Goal: Complete application form: Complete application form

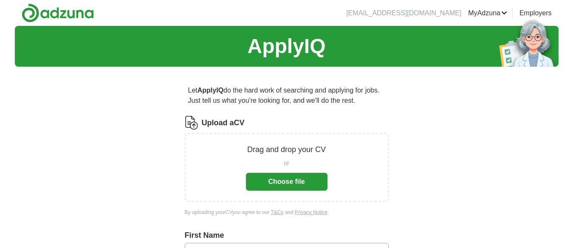
click at [287, 183] on button "Choose file" at bounding box center [286, 182] width 81 height 18
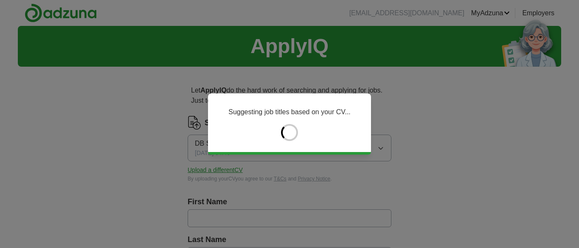
type input "********"
type input "*****"
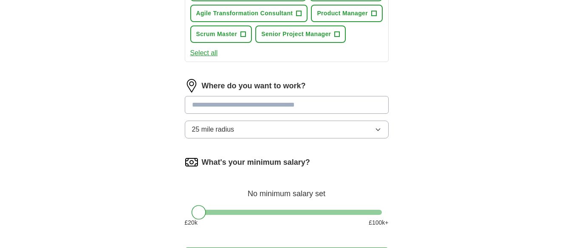
scroll to position [409, 0]
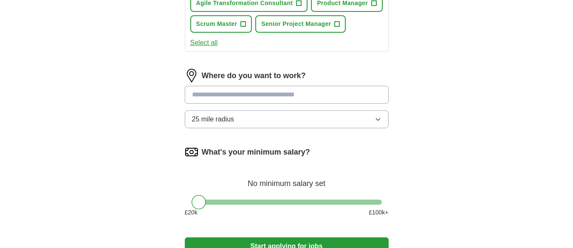
click at [204, 94] on input at bounding box center [287, 95] width 204 height 18
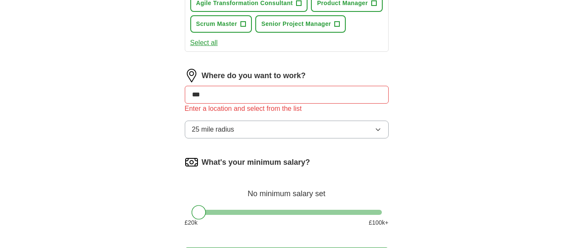
drag, startPoint x: 204, startPoint y: 94, endPoint x: 76, endPoint y: 93, distance: 128.6
click at [225, 94] on input "***" at bounding box center [287, 95] width 204 height 18
type input "*"
type input "*******"
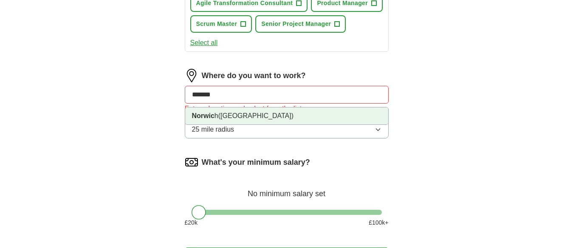
click at [208, 116] on strong "Norwic" at bounding box center [203, 115] width 22 height 7
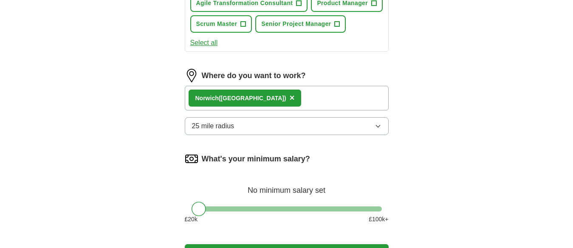
click at [287, 97] on div "Norwic h ([GEOGRAPHIC_DATA]) ×" at bounding box center [287, 98] width 204 height 25
click at [295, 99] on div "Norwic h ([GEOGRAPHIC_DATA]) ×" at bounding box center [287, 98] width 204 height 25
click at [314, 99] on div "Norwic h ([GEOGRAPHIC_DATA]) ×" at bounding box center [287, 98] width 204 height 25
click at [376, 126] on icon "button" at bounding box center [378, 126] width 4 height 2
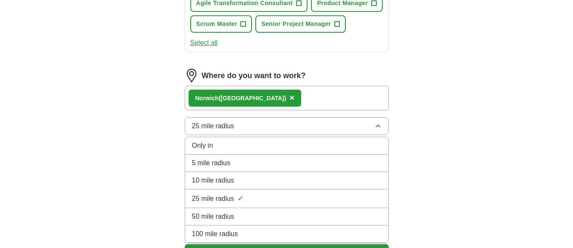
click at [232, 194] on span "25 mile radius" at bounding box center [213, 199] width 42 height 10
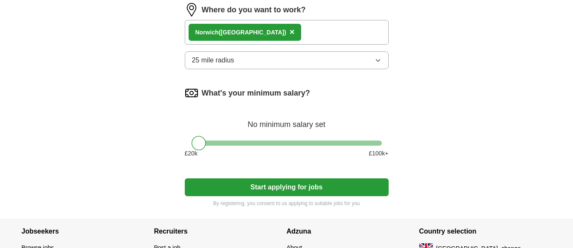
scroll to position [474, 0]
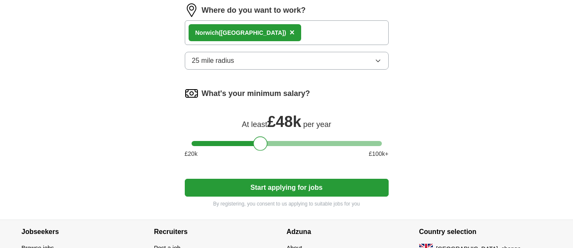
drag, startPoint x: 196, startPoint y: 142, endPoint x: 258, endPoint y: 140, distance: 61.6
click at [258, 140] on div at bounding box center [260, 143] width 14 height 14
click at [241, 189] on button "Start applying for jobs" at bounding box center [287, 188] width 204 height 18
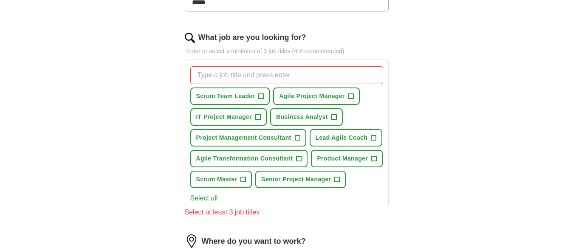
scroll to position [253, 0]
click at [239, 95] on span "Scrum Team Leader" at bounding box center [225, 96] width 59 height 9
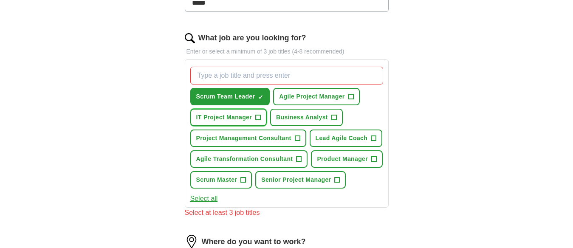
click at [236, 116] on span "IT Project Manager" at bounding box center [224, 117] width 56 height 9
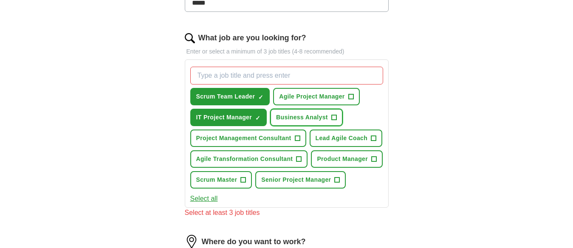
click at [295, 115] on span "Business Analyst" at bounding box center [302, 117] width 52 height 9
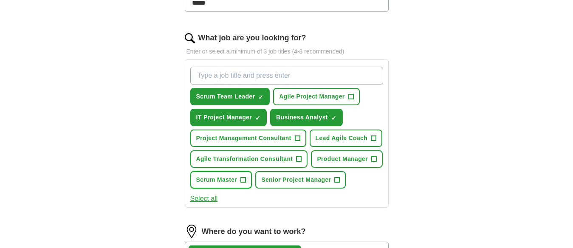
click at [226, 182] on span "Scrum Master" at bounding box center [216, 179] width 41 height 9
click at [312, 182] on span "Senior Project Manager" at bounding box center [296, 179] width 70 height 9
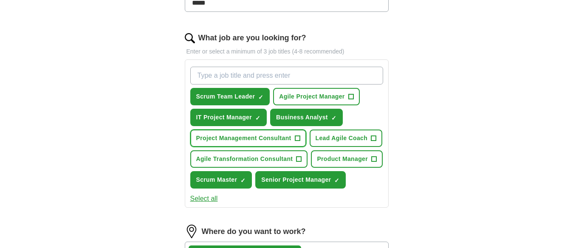
click at [278, 136] on span "Project Management Consultant" at bounding box center [243, 138] width 95 height 9
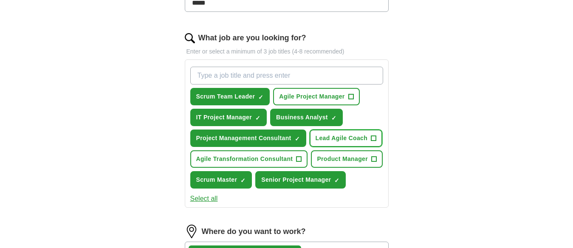
click at [331, 137] on span "Lead Agile Coach" at bounding box center [341, 138] width 52 height 9
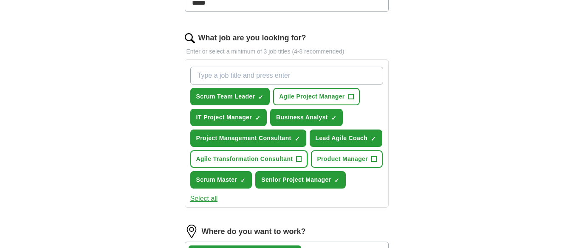
click at [278, 157] on span "Agile Transformation Consultant" at bounding box center [244, 158] width 97 height 9
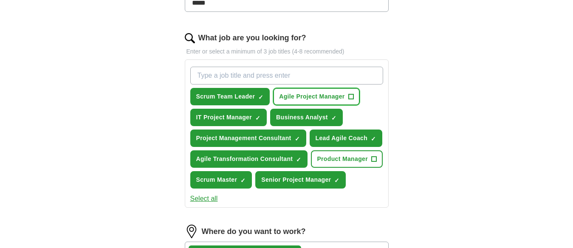
click at [311, 95] on span "Agile Project Manager" at bounding box center [311, 96] width 65 height 9
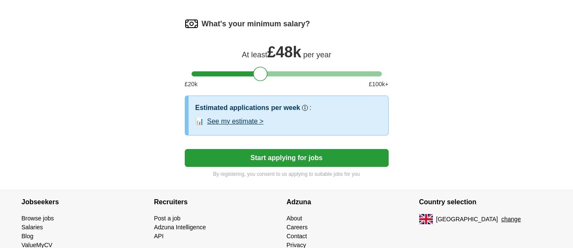
scroll to position [580, 0]
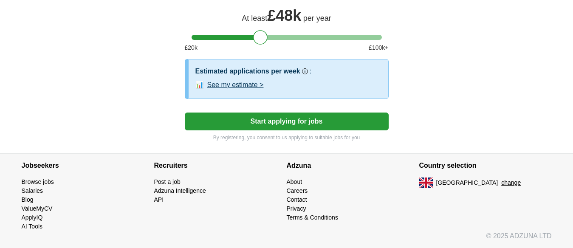
click at [260, 120] on button "Start applying for jobs" at bounding box center [287, 121] width 204 height 18
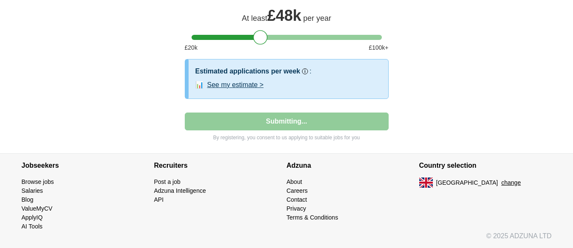
select select "**"
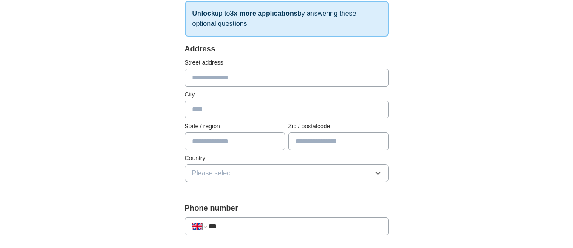
scroll to position [132, 0]
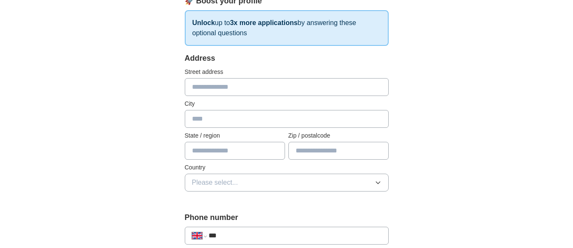
click at [233, 80] on input "text" at bounding box center [287, 87] width 204 height 18
type input "**********"
type input "*******"
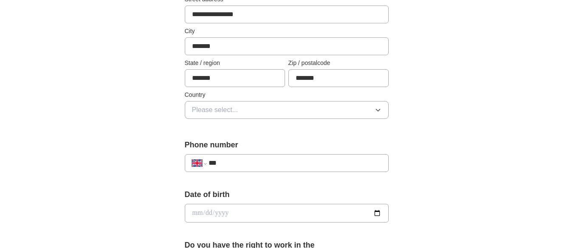
scroll to position [205, 0]
click at [210, 107] on span "Please select..." at bounding box center [215, 109] width 46 height 10
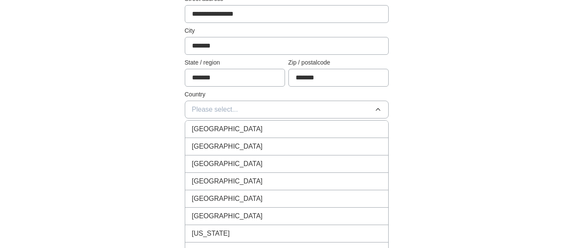
click at [217, 126] on span "[GEOGRAPHIC_DATA]" at bounding box center [227, 129] width 71 height 10
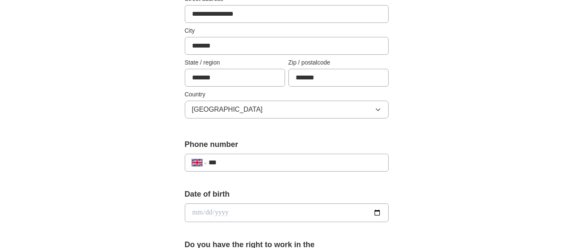
click at [257, 163] on input "***" at bounding box center [294, 162] width 172 height 10
type input "**********"
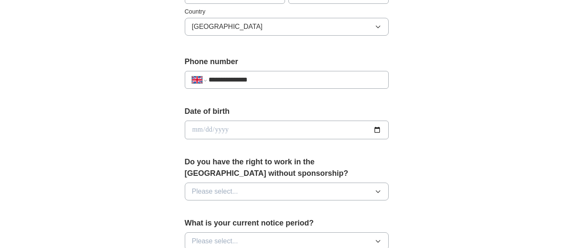
scroll to position [290, 0]
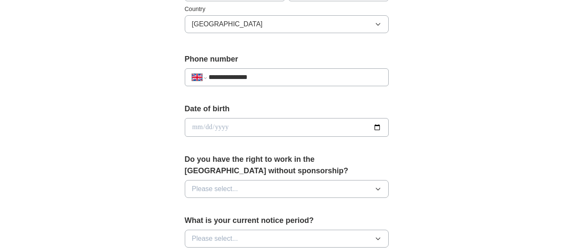
click at [255, 127] on input "date" at bounding box center [287, 127] width 204 height 19
type input "**********"
click at [202, 186] on span "Please select..." at bounding box center [215, 189] width 46 height 10
click at [199, 206] on span "Yes" at bounding box center [197, 208] width 11 height 10
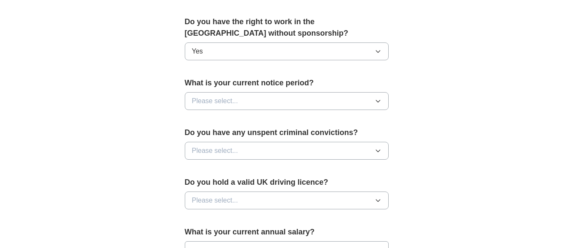
scroll to position [429, 0]
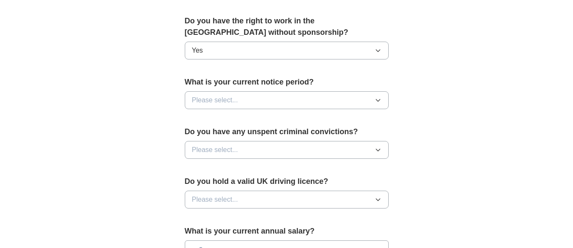
click at [200, 97] on span "Please select..." at bounding box center [215, 100] width 46 height 10
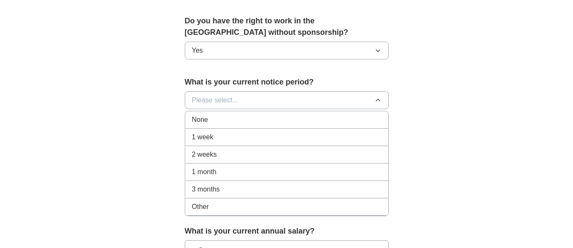
click at [205, 172] on span "1 month" at bounding box center [204, 172] width 25 height 10
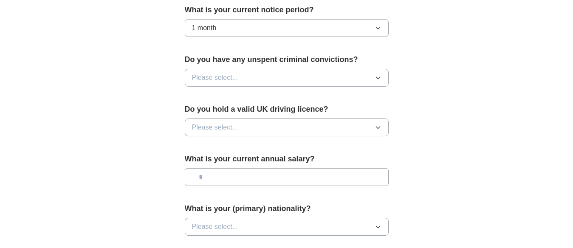
scroll to position [501, 0]
click at [200, 76] on span "Please select..." at bounding box center [215, 77] width 46 height 10
click at [196, 110] on span "No" at bounding box center [196, 114] width 8 height 10
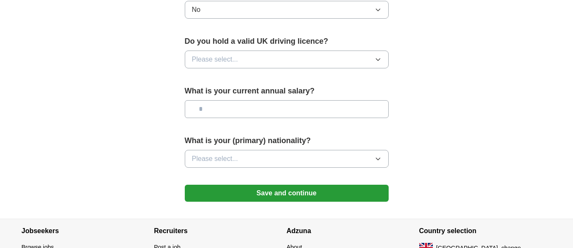
scroll to position [571, 0]
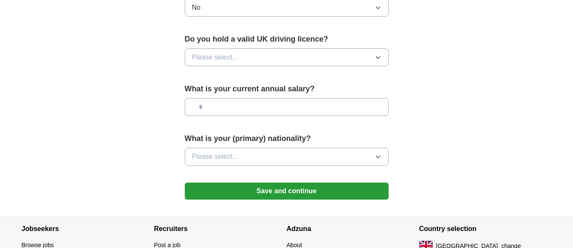
click at [199, 56] on span "Please select..." at bounding box center [215, 57] width 46 height 10
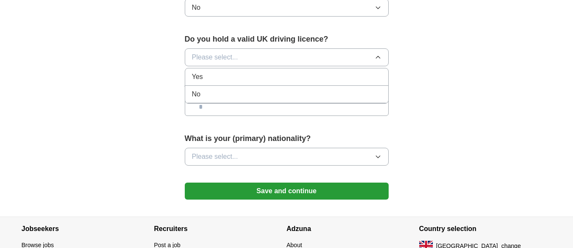
click at [204, 77] on div "Yes" at bounding box center [286, 77] width 189 height 10
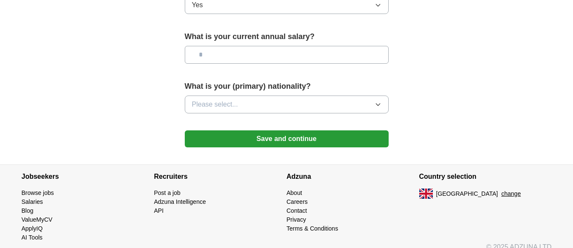
scroll to position [623, 0]
click at [198, 56] on input "text" at bounding box center [287, 54] width 204 height 18
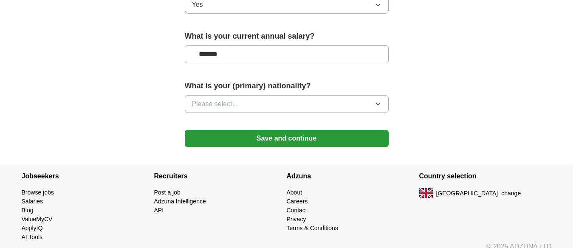
type input "*******"
click at [196, 101] on span "Please select..." at bounding box center [215, 104] width 46 height 10
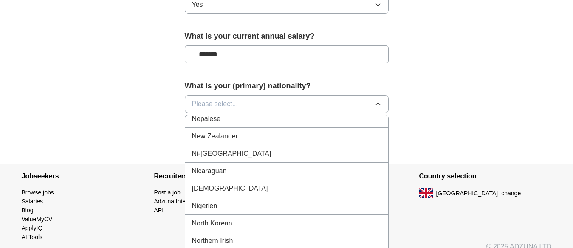
scroll to position [2180, 0]
click at [218, 188] on div "[DEMOGRAPHIC_DATA]" at bounding box center [286, 188] width 189 height 10
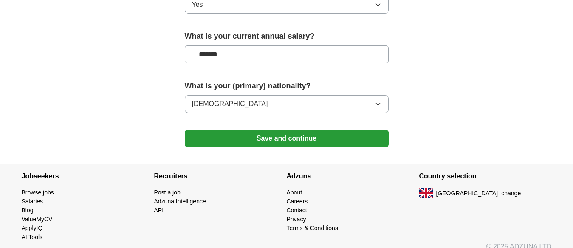
click at [225, 138] on button "Save and continue" at bounding box center [287, 138] width 204 height 17
